Goal: Task Accomplishment & Management: Manage account settings

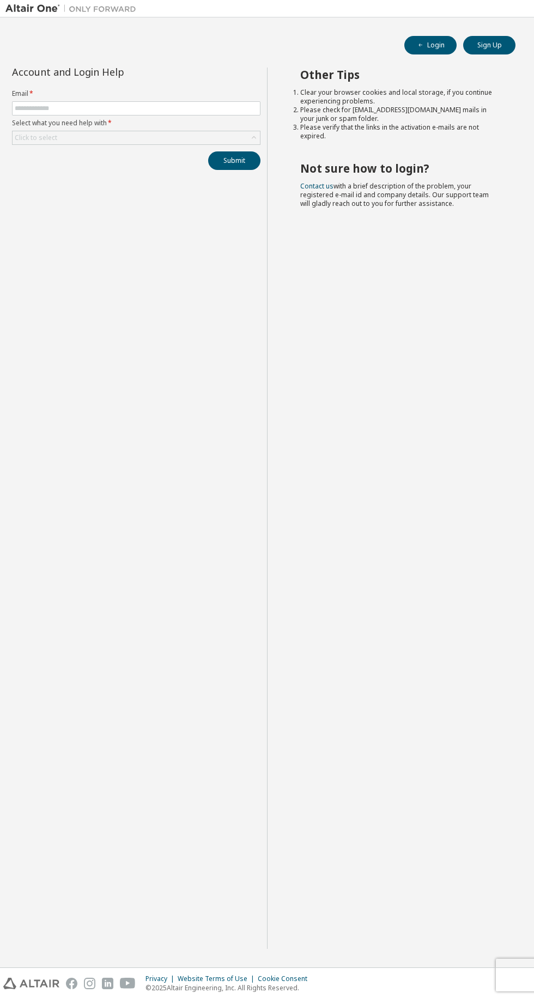
click at [193, 96] on label "Email *" at bounding box center [136, 93] width 248 height 9
click at [224, 108] on input "text" at bounding box center [136, 108] width 243 height 9
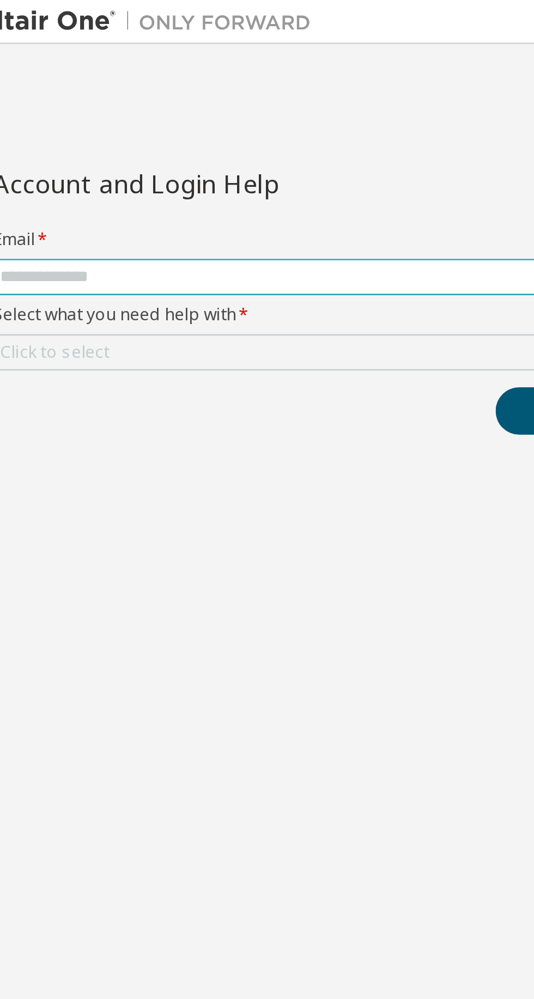
type input "**********"
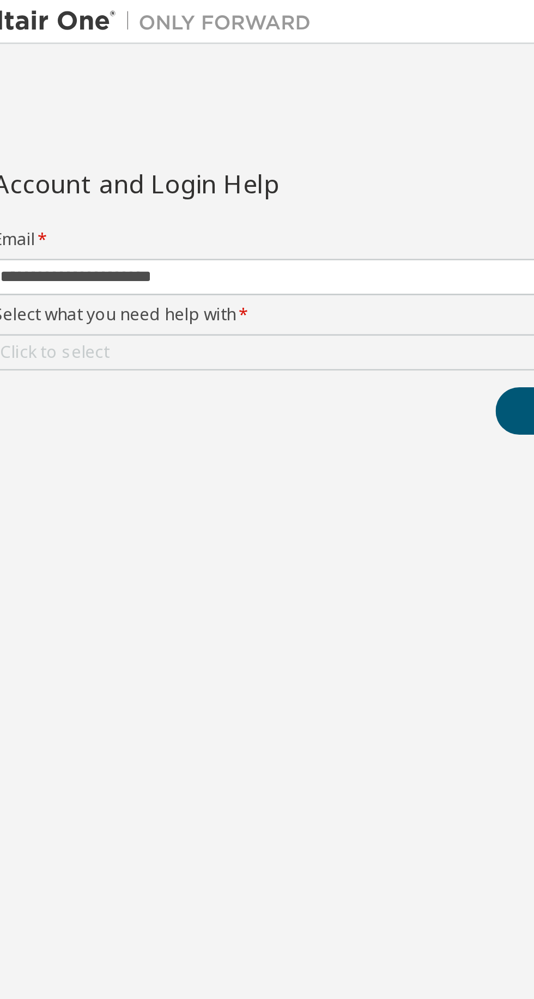
click at [154, 135] on div "Click to select" at bounding box center [136, 137] width 247 height 13
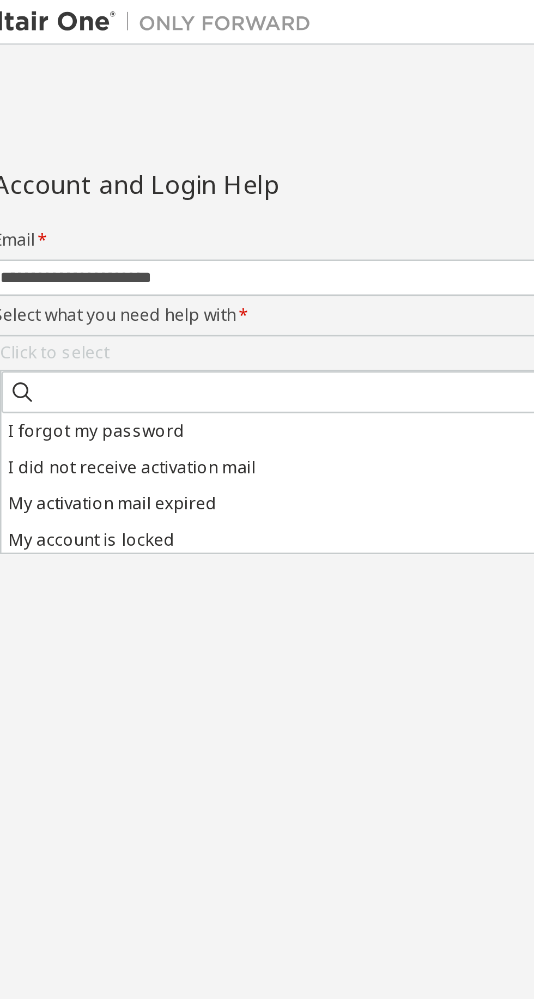
click at [111, 183] on li "I did not receive activation mail" at bounding box center [137, 182] width 245 height 14
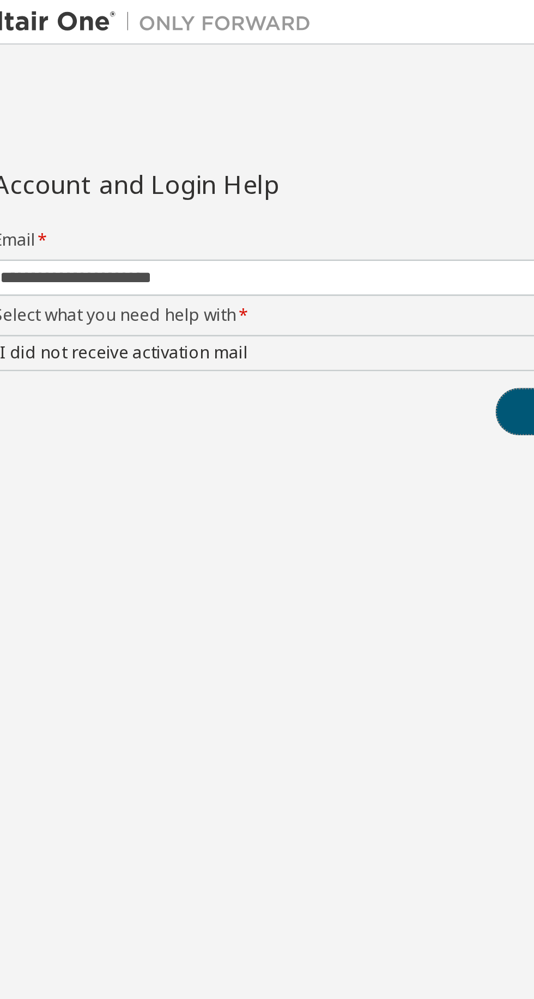
click at [212, 161] on button "Submit" at bounding box center [234, 160] width 52 height 19
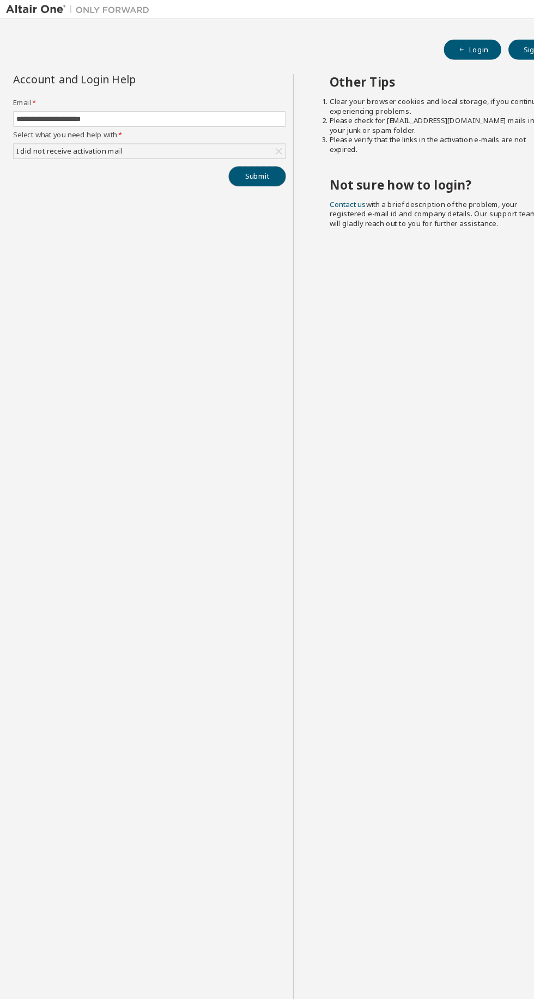
click at [232, 156] on button "Submit" at bounding box center [234, 160] width 52 height 19
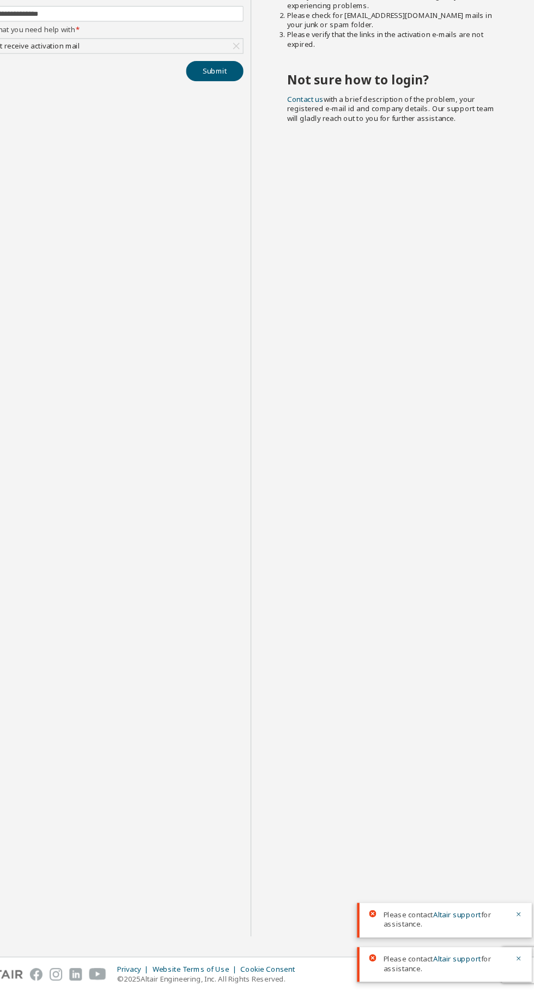
click at [446, 934] on link "Altair support" at bounding box center [455, 929] width 44 height 9
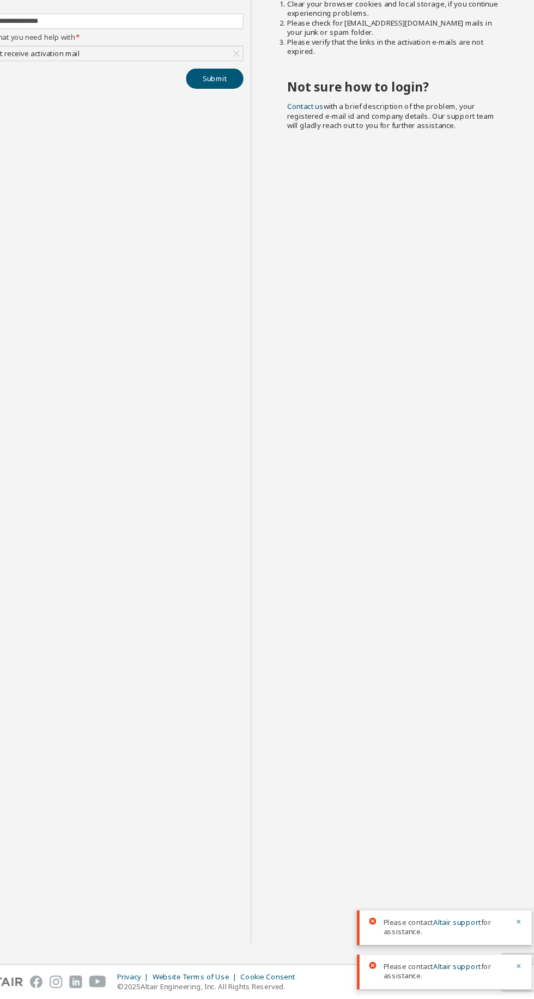
scroll to position [8, 0]
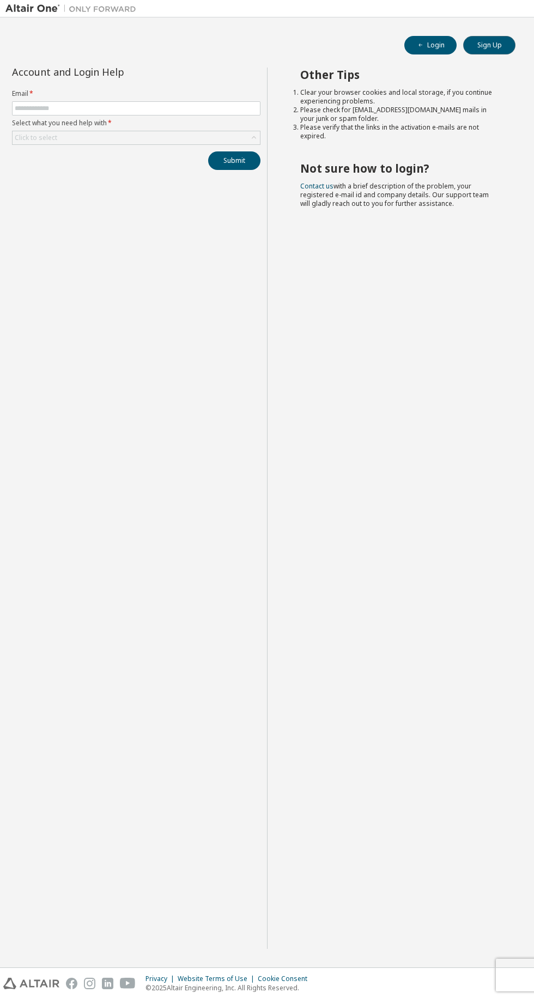
click at [499, 39] on button "Sign Up" at bounding box center [489, 45] width 52 height 19
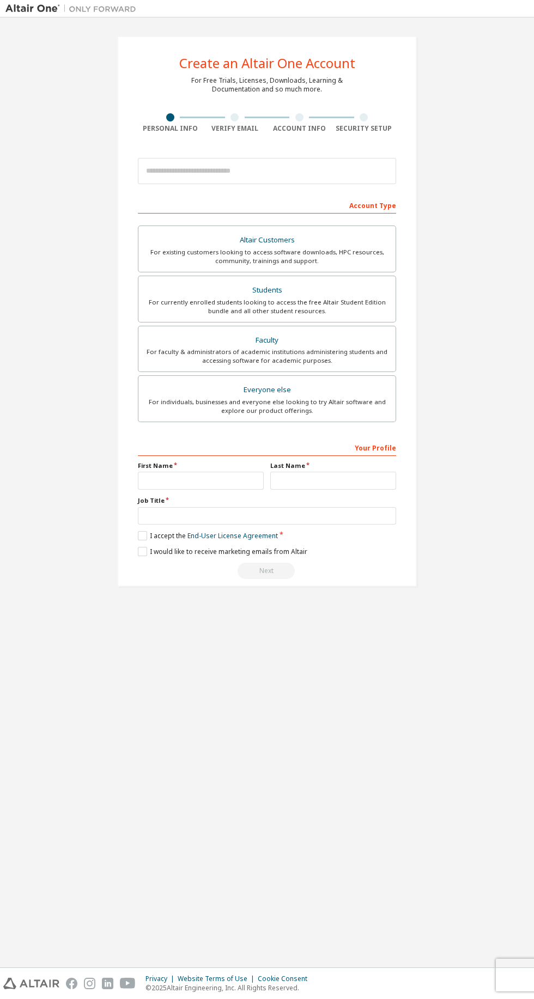
click at [332, 300] on div "For currently enrolled students looking to access the free Altair Student Editi…" at bounding box center [267, 306] width 244 height 17
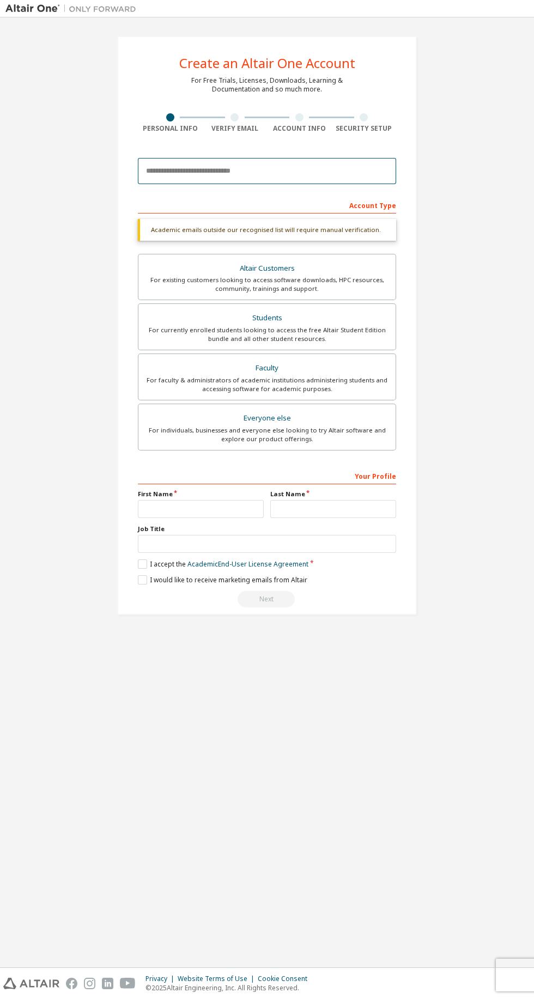
click at [332, 167] on input "email" at bounding box center [267, 171] width 258 height 26
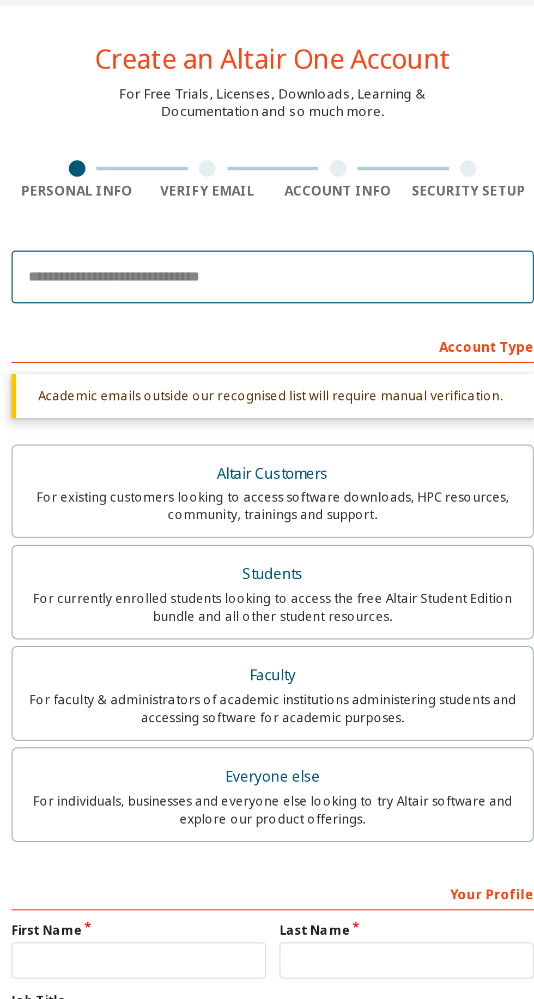
type input "**********"
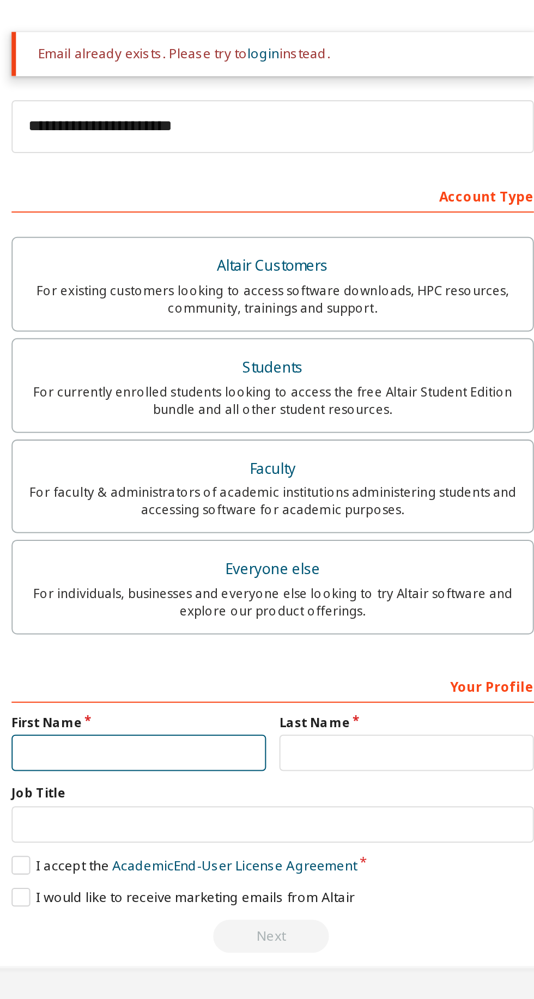
click at [210, 513] on input "text" at bounding box center [201, 515] width 126 height 18
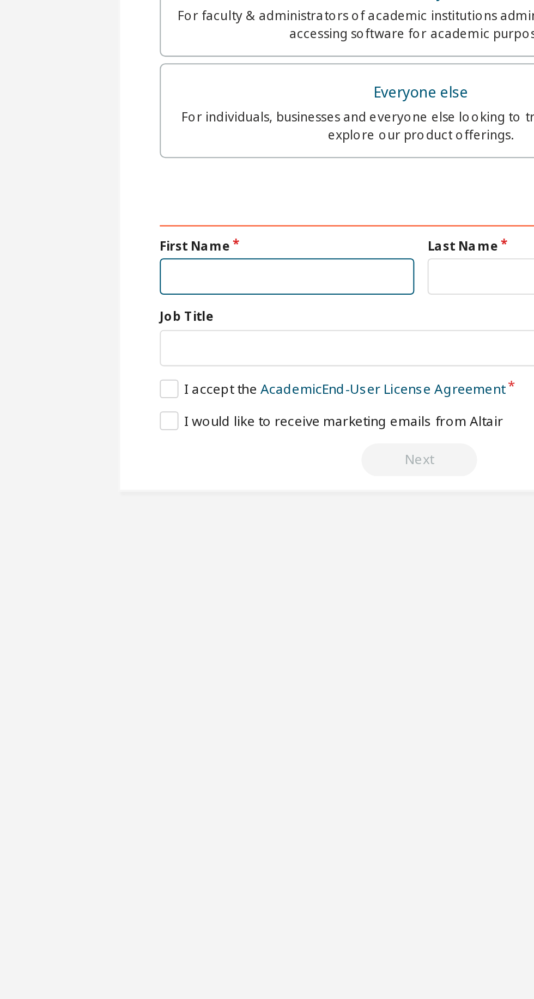
type input "******"
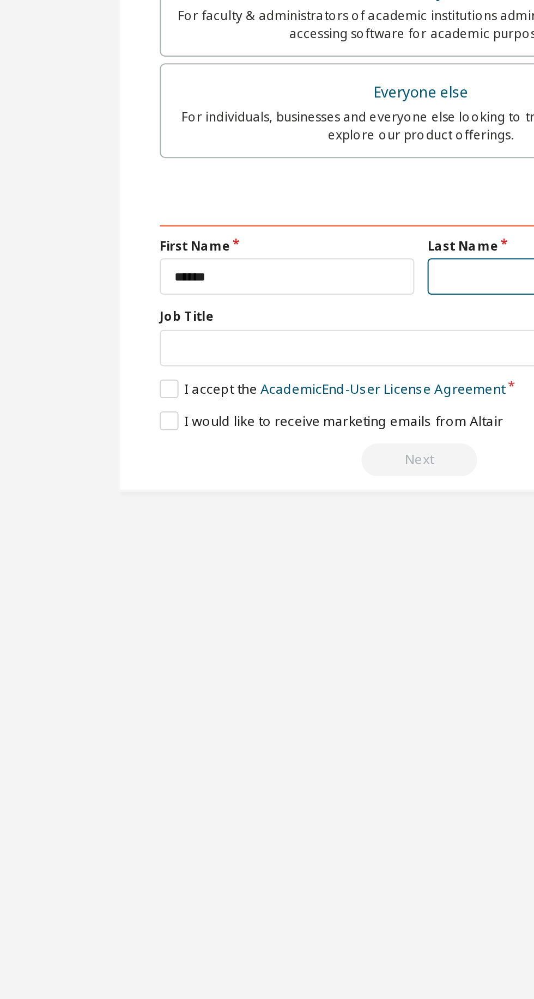
click at [301, 518] on input "text" at bounding box center [333, 515] width 126 height 18
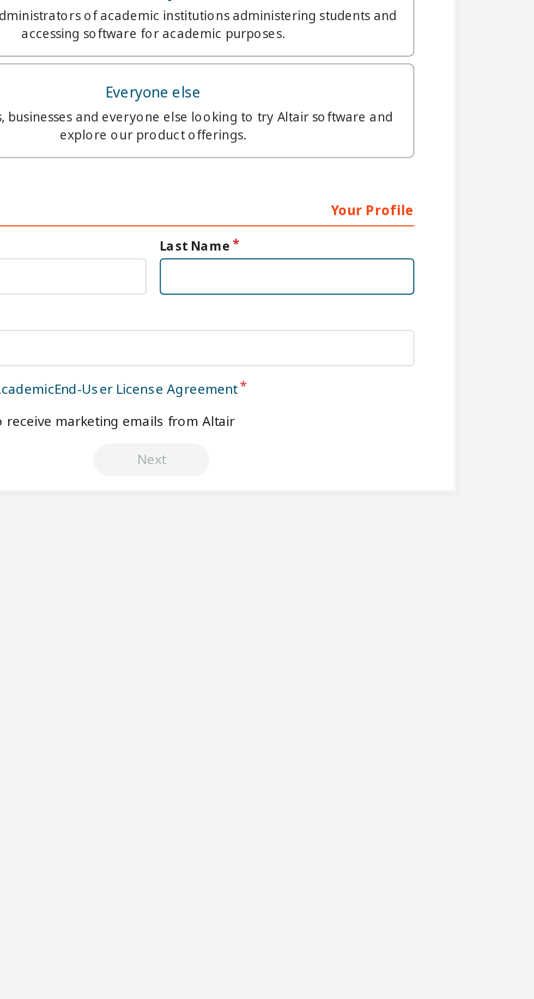
type input "********"
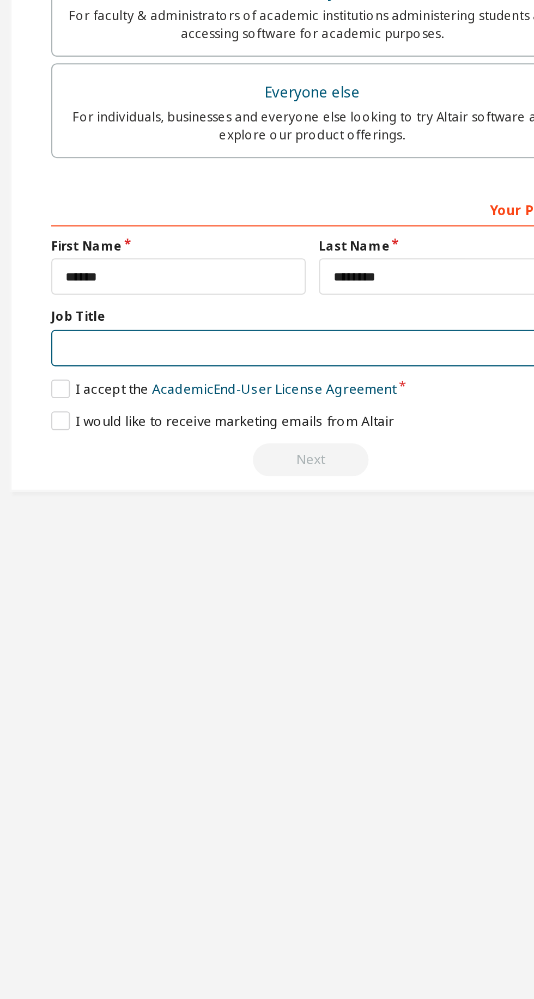
click at [256, 549] on input "text" at bounding box center [267, 551] width 258 height 18
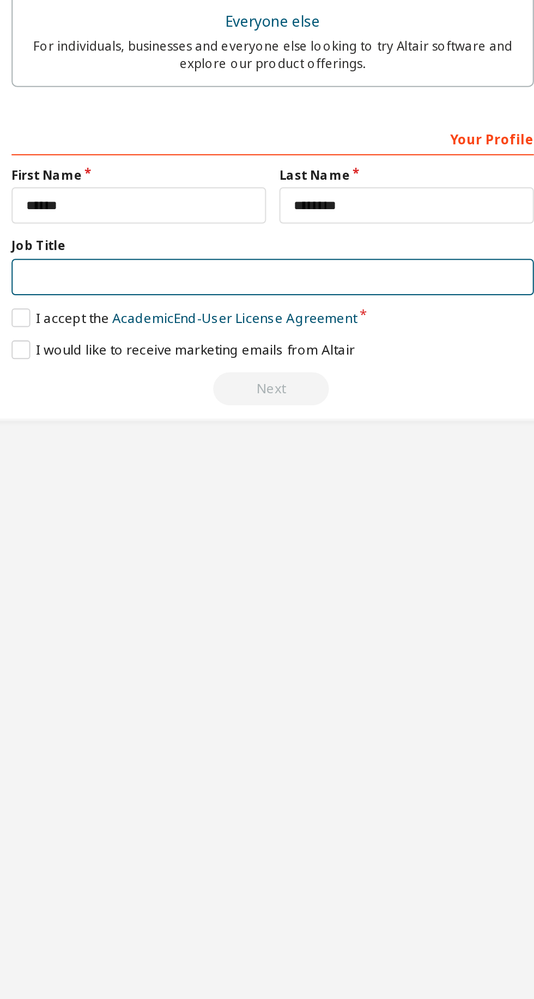
type input "**********"
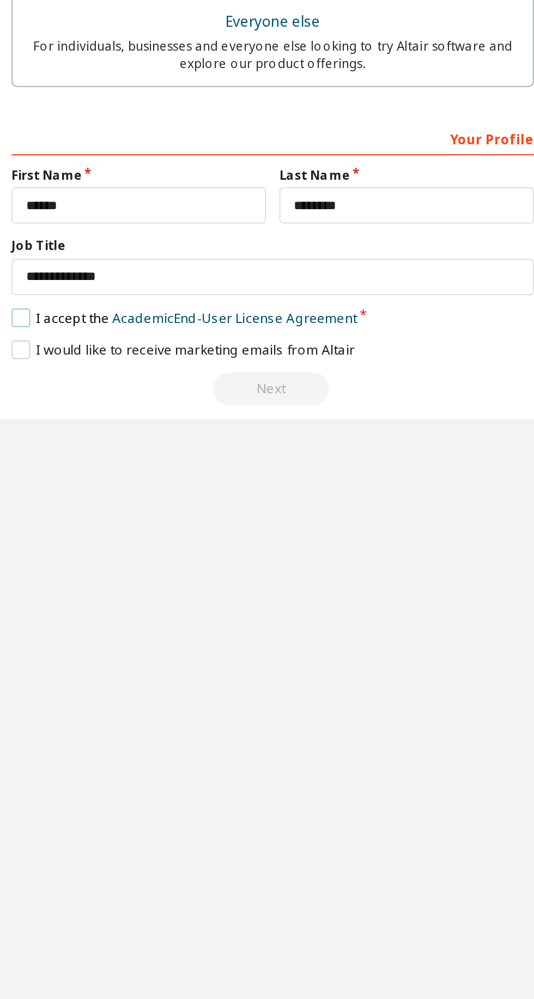
click at [145, 569] on label "I accept the Academic End-User License Agreement" at bounding box center [223, 570] width 171 height 9
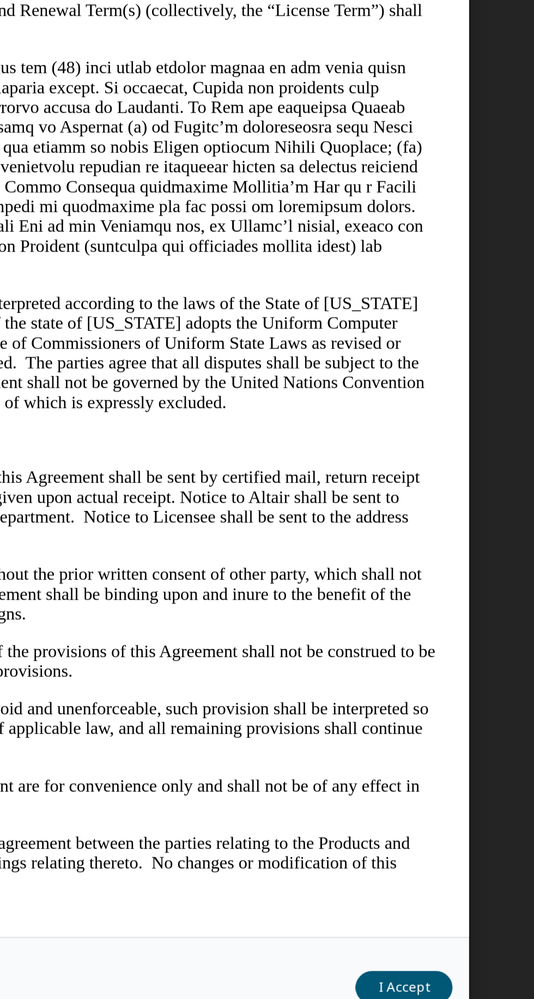
scroll to position [41, 0]
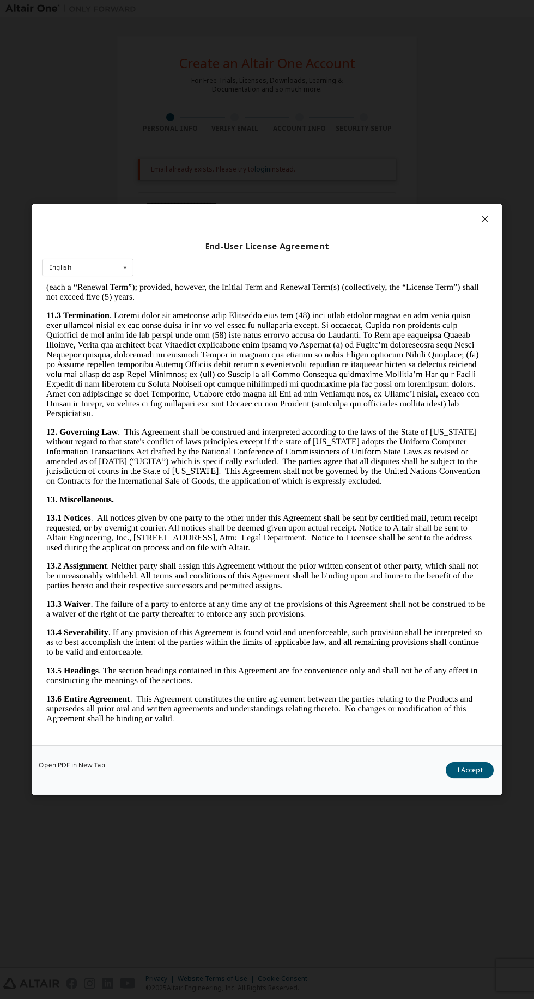
click at [481, 779] on button "I Accept" at bounding box center [470, 770] width 48 height 16
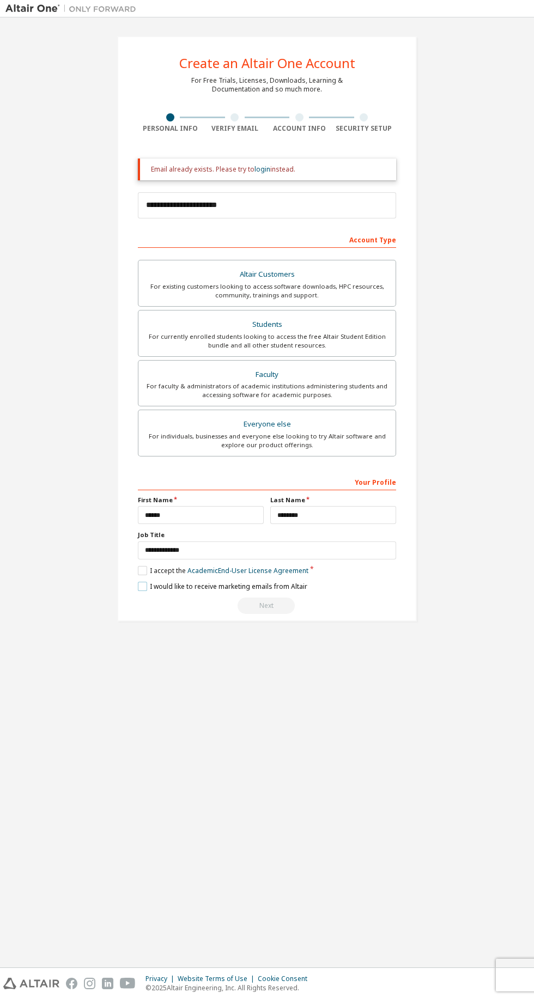
click at [142, 582] on label "I would like to receive marketing emails from Altair" at bounding box center [222, 586] width 169 height 9
click at [262, 165] on link "login" at bounding box center [262, 169] width 16 height 9
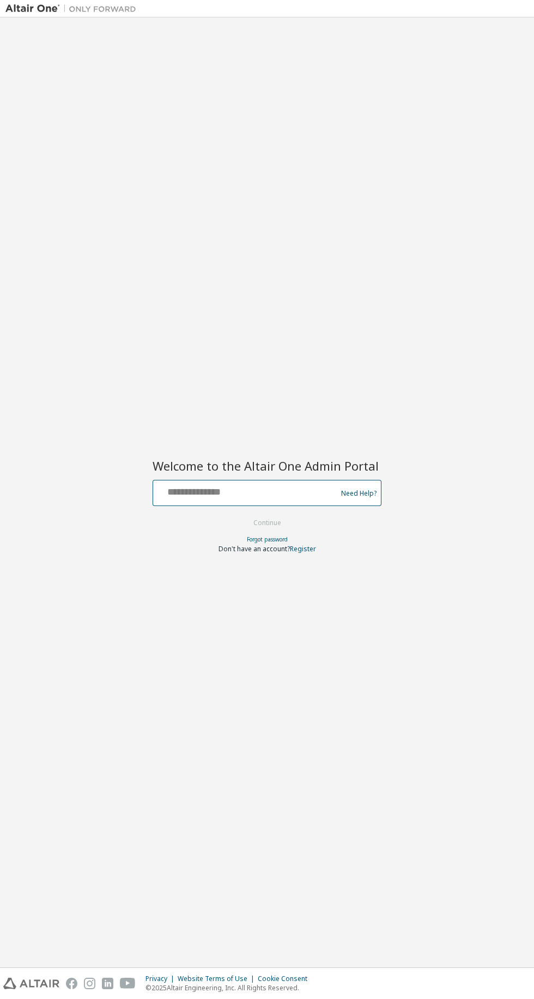
click at [263, 490] on input "text" at bounding box center [246, 491] width 178 height 16
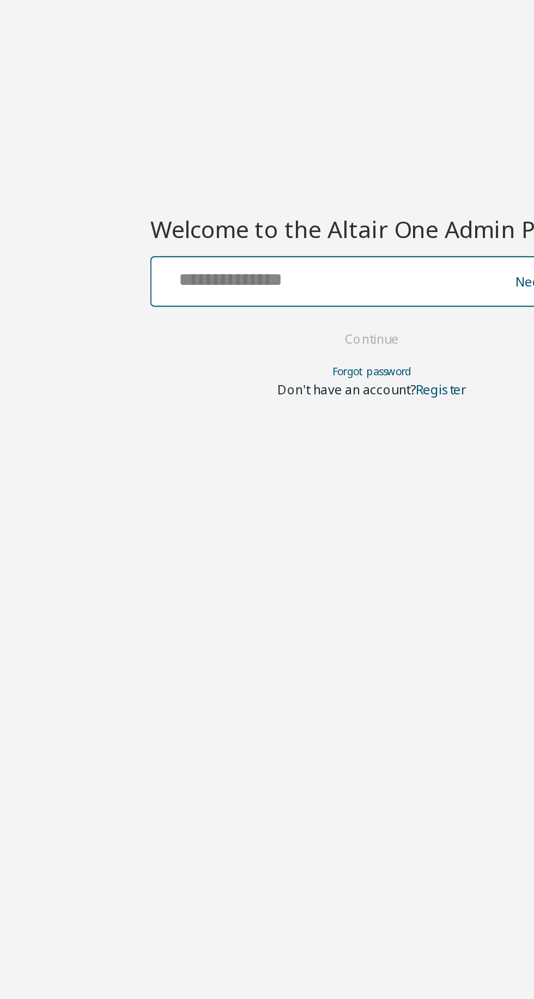
type input "**********"
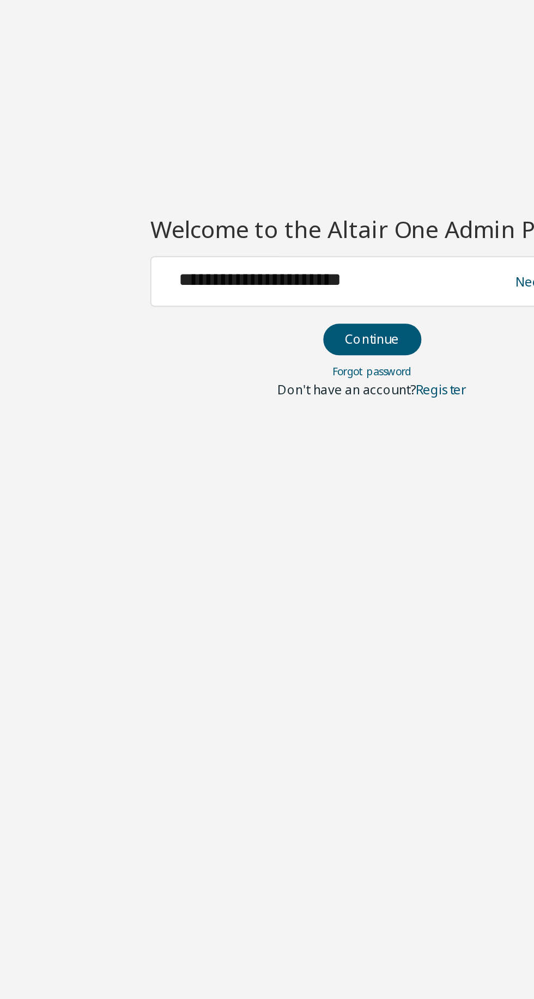
click at [280, 523] on button "Continue" at bounding box center [267, 523] width 51 height 16
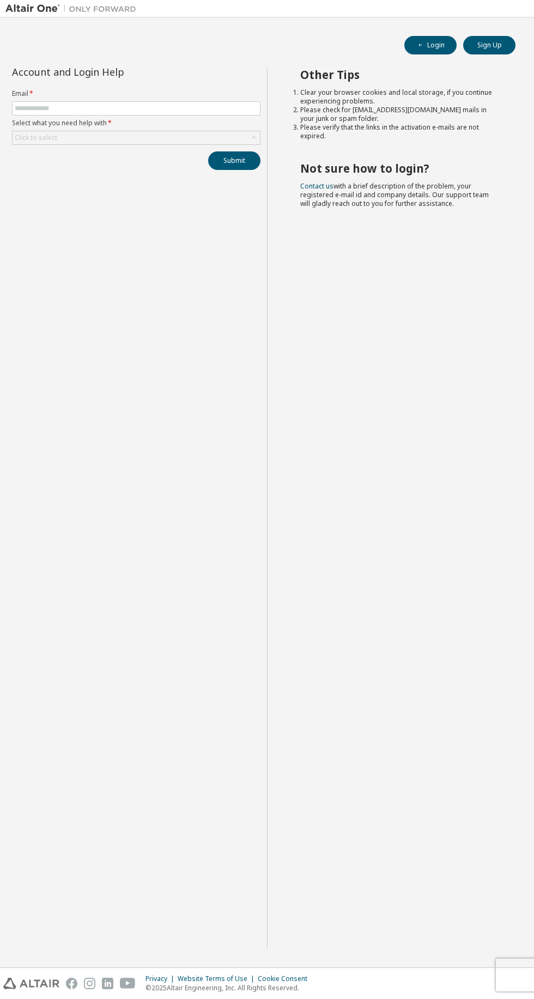
click at [145, 94] on label "Email *" at bounding box center [136, 93] width 248 height 9
click at [194, 95] on label "Email *" at bounding box center [136, 93] width 248 height 9
click at [206, 108] on input "text" at bounding box center [136, 108] width 243 height 9
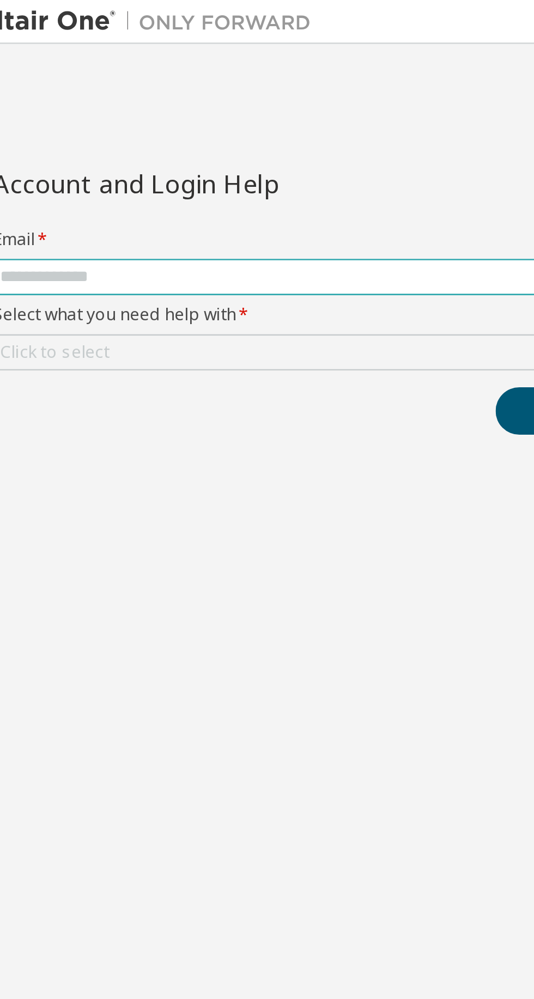
type input "**********"
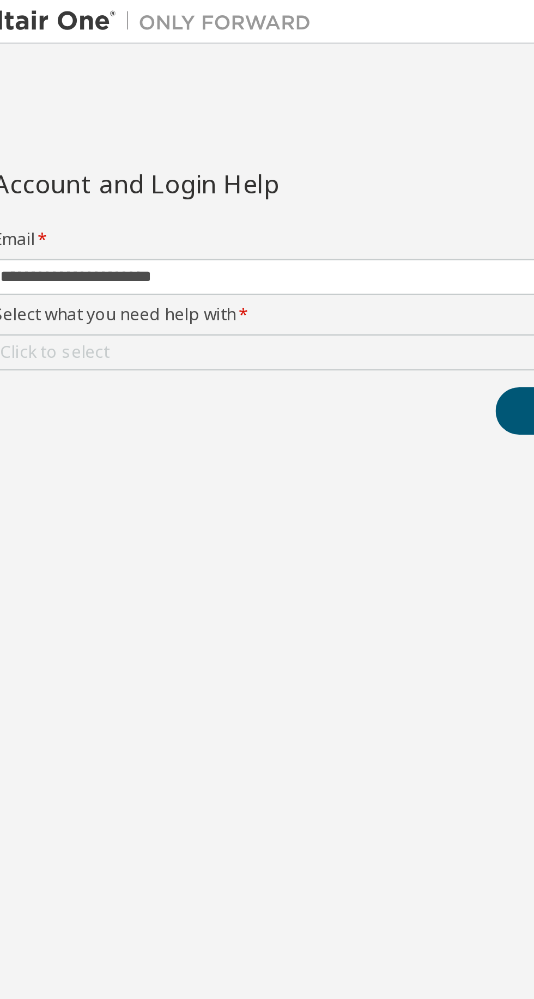
click at [107, 136] on div "Click to select" at bounding box center [136, 137] width 247 height 13
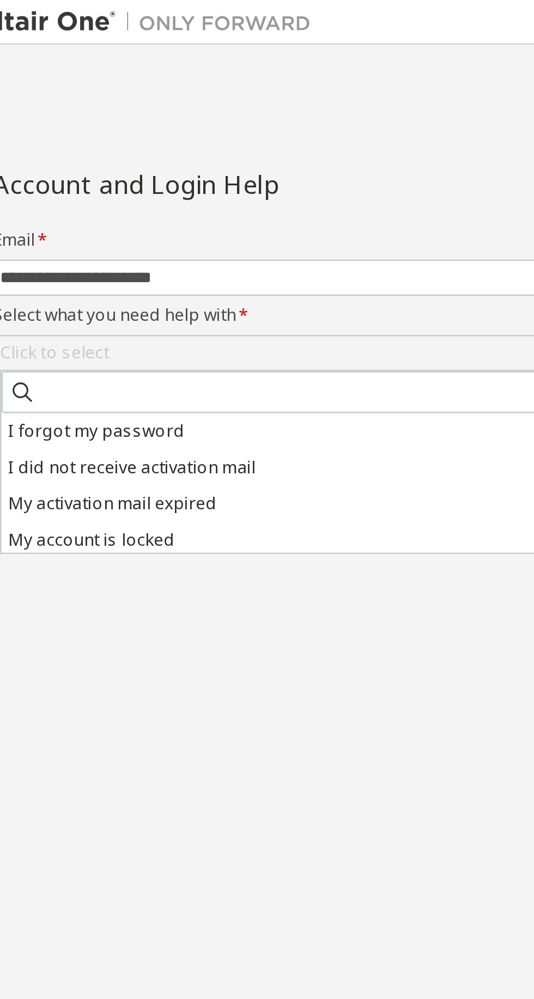
click at [85, 169] on li "I forgot my password" at bounding box center [137, 168] width 245 height 14
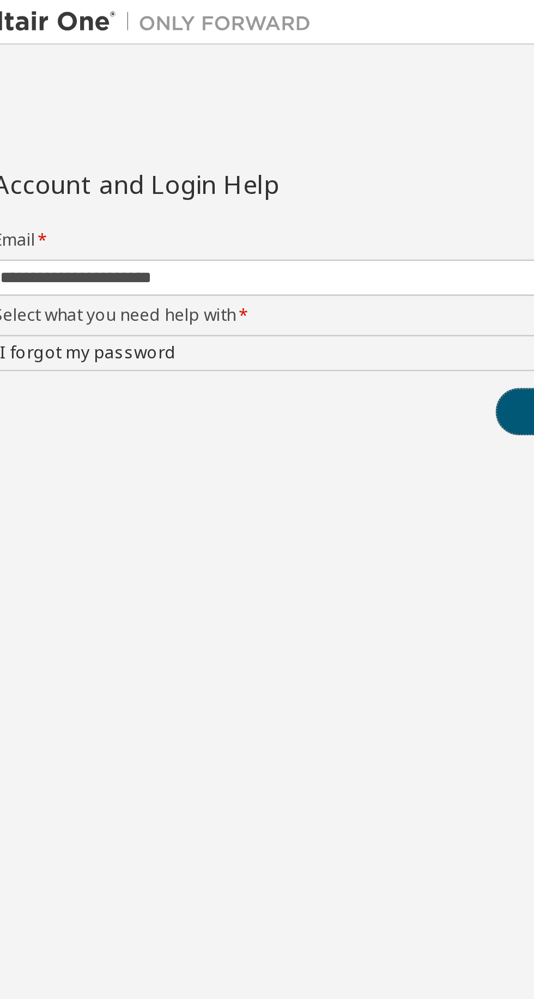
click at [213, 163] on button "Submit" at bounding box center [234, 160] width 52 height 19
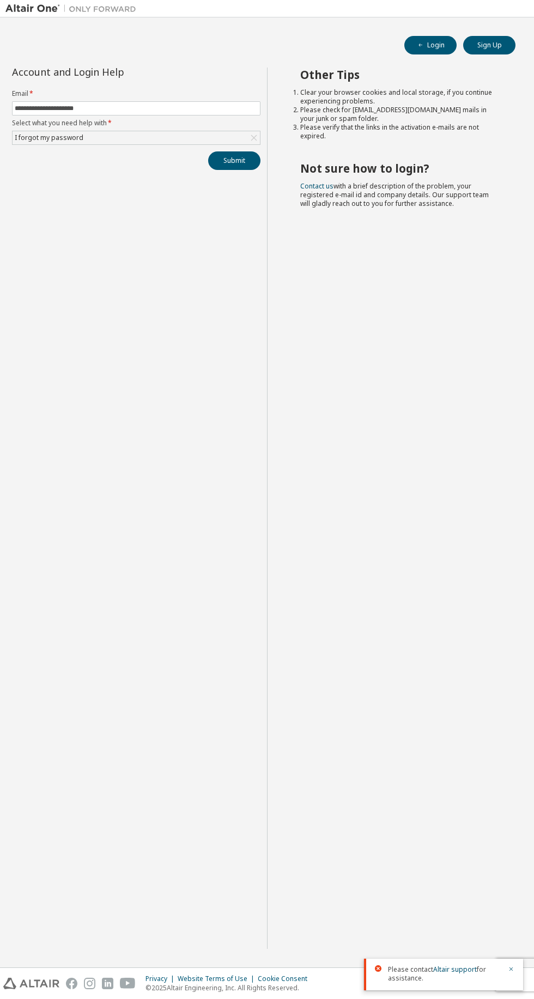
click at [456, 949] on div "Other Tips Clear your browser cookies and local storage, if you continue experi…" at bounding box center [398, 509] width 262 height 882
click at [454, 962] on div "Please contact Altair support for assistance." at bounding box center [443, 975] width 159 height 32
click at [447, 970] on link "Altair support" at bounding box center [455, 969] width 44 height 9
click at [436, 43] on button "Login" at bounding box center [430, 45] width 52 height 19
